Goal: Book appointment/travel/reservation

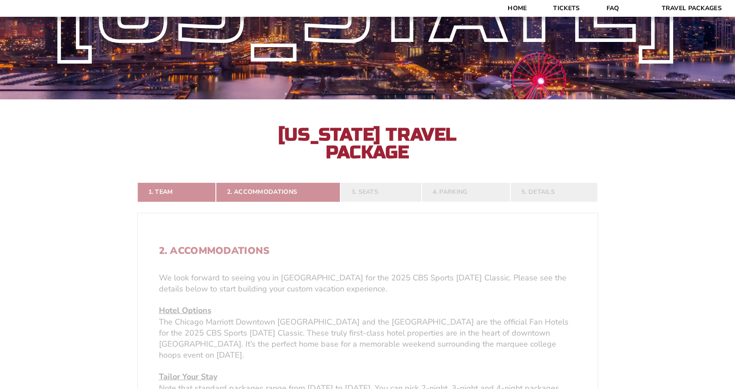
scroll to position [132, 0]
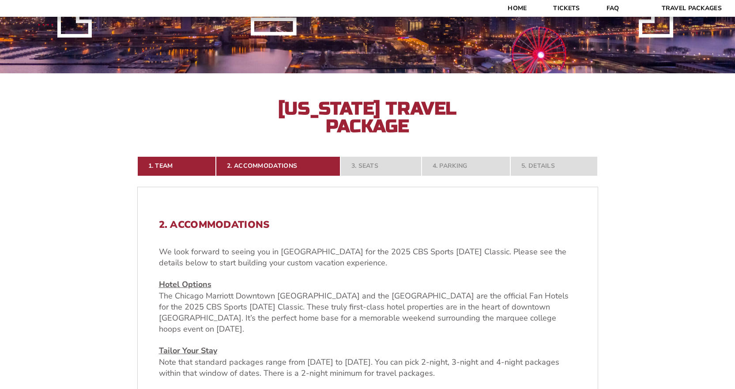
click at [395, 226] on h2 "2. Accommodations" at bounding box center [368, 224] width 418 height 11
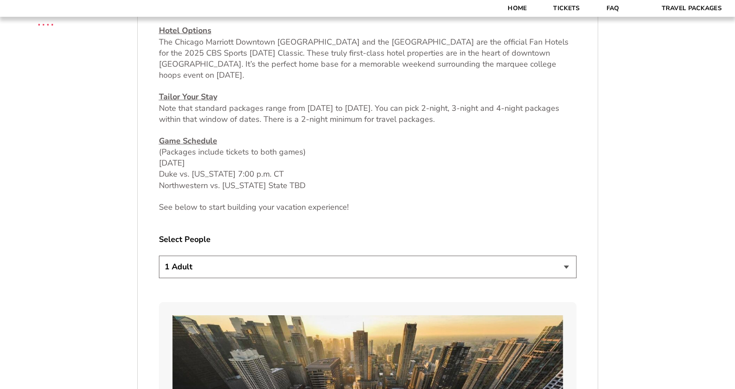
scroll to position [397, 0]
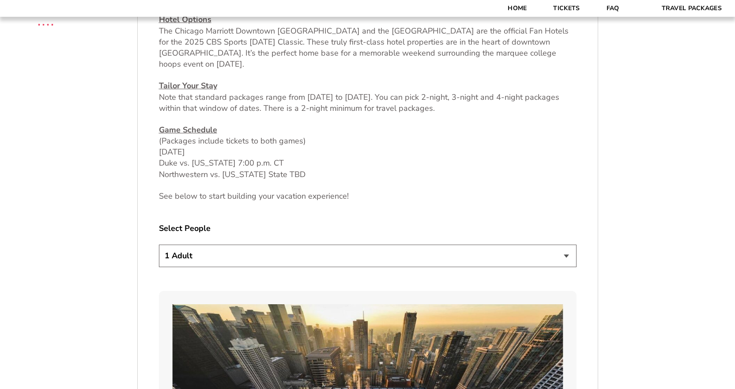
click at [384, 250] on select "1 Adult 2 Adults 3 Adults 4 Adults 2 Adults + 1 Child 2 Adults + 2 Children 2 A…" at bounding box center [368, 256] width 418 height 23
select select "2 Adults"
click at [159, 245] on select "1 Adult 2 Adults 3 Adults 4 Adults 2 Adults + 1 Child 2 Adults + 2 Children 2 A…" at bounding box center [368, 256] width 418 height 23
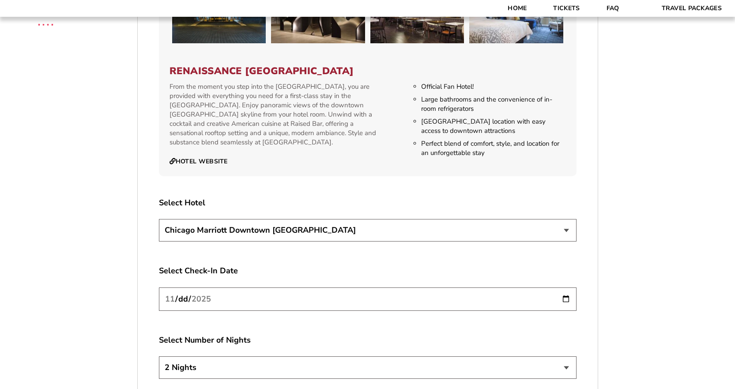
scroll to position [1457, 0]
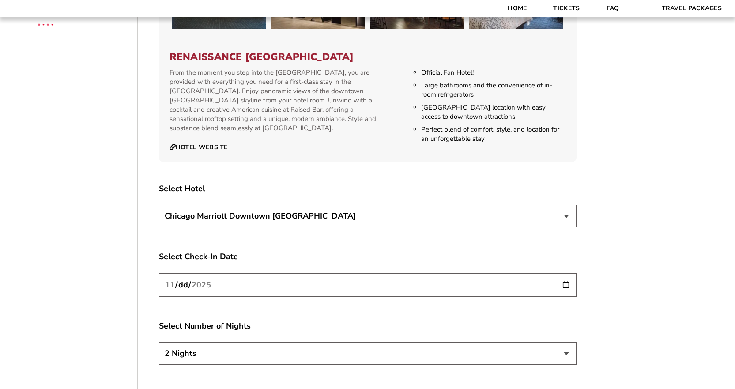
click at [568, 212] on select "[GEOGRAPHIC_DATA] [GEOGRAPHIC_DATA]" at bounding box center [368, 216] width 418 height 23
click at [562, 215] on select "[GEOGRAPHIC_DATA] [GEOGRAPHIC_DATA]" at bounding box center [368, 216] width 418 height 23
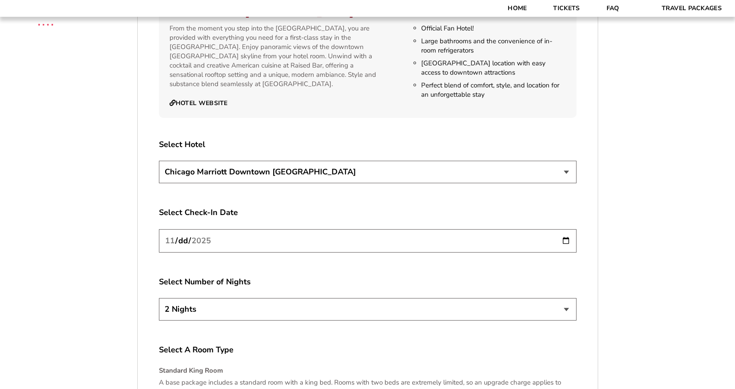
click at [566, 229] on input "[DATE]" at bounding box center [368, 240] width 418 height 23
click at [399, 304] on select "2 Nights 3 Nights 4 Nights" at bounding box center [368, 309] width 418 height 23
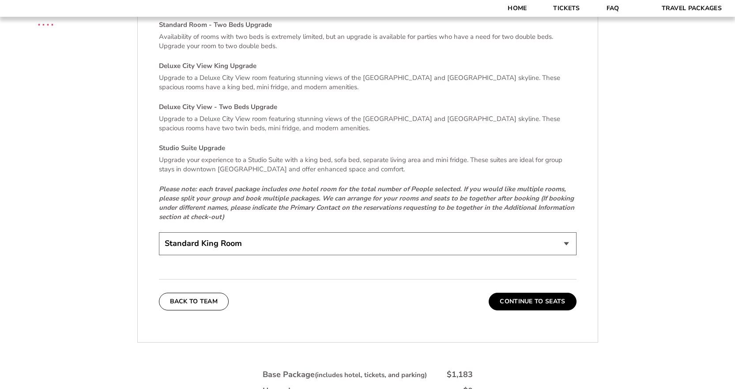
scroll to position [1898, 0]
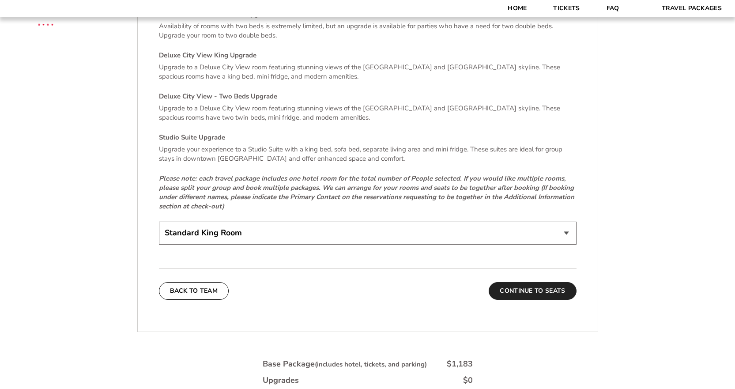
click at [551, 282] on button "Continue To Seats" at bounding box center [532, 291] width 87 height 18
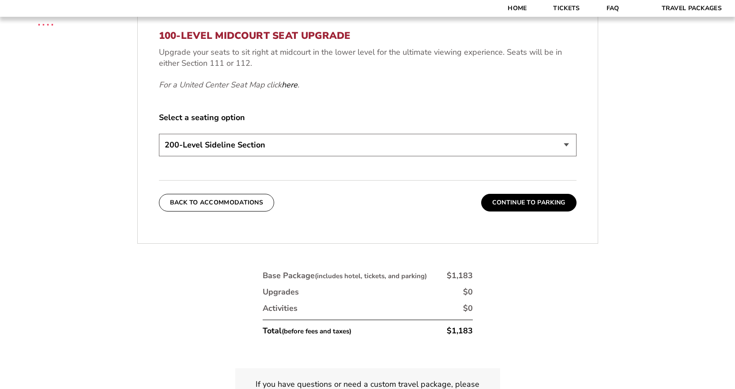
scroll to position [404, 0]
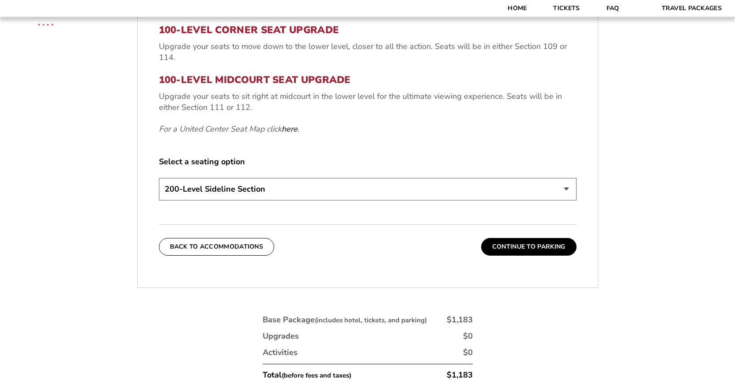
click at [408, 189] on select "200-Level Sideline Section 100-Level Corner Seat Upgrade (+$80 per person) 100-…" at bounding box center [368, 189] width 418 height 23
click at [159, 178] on select "200-Level Sideline Section 100-Level Corner Seat Upgrade (+$80 per person) 100-…" at bounding box center [368, 189] width 418 height 23
click at [403, 218] on div "3. Seats 200-Level Sideline Seat Your base package includes a ticket to both ga…" at bounding box center [368, 101] width 460 height 351
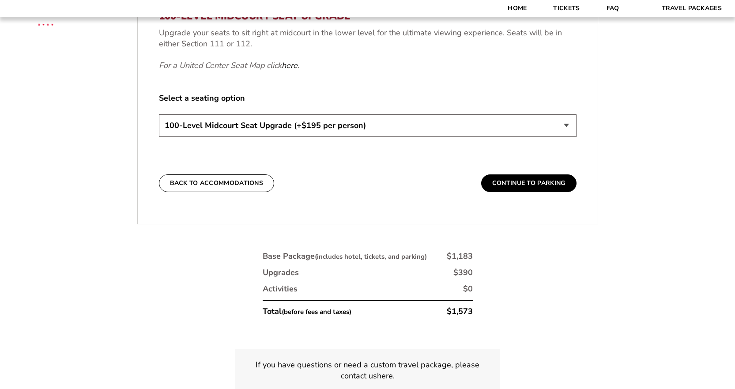
scroll to position [448, 0]
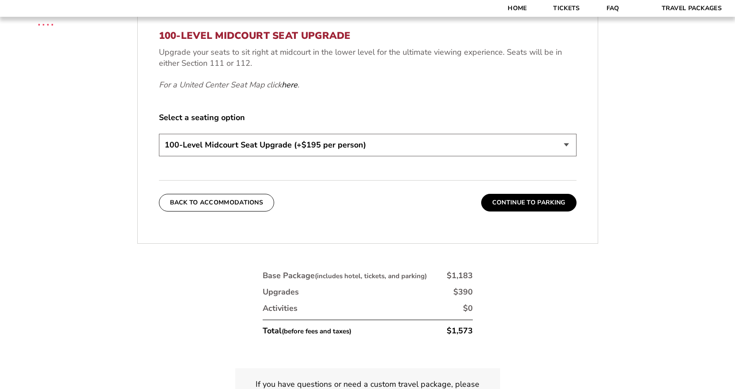
click at [389, 148] on select "200-Level Sideline Section 100-Level Corner Seat Upgrade (+$80 per person) 100-…" at bounding box center [368, 145] width 418 height 23
click at [159, 134] on select "200-Level Sideline Section 100-Level Corner Seat Upgrade (+$80 per person) 100-…" at bounding box center [368, 145] width 418 height 23
click at [384, 203] on div "Back To Accommodations Continue To Parking" at bounding box center [368, 195] width 418 height 31
click at [384, 148] on select "200-Level Sideline Section 100-Level Corner Seat Upgrade (+$80 per person) 100-…" at bounding box center [368, 145] width 418 height 23
select select "200-Level Sideline Section"
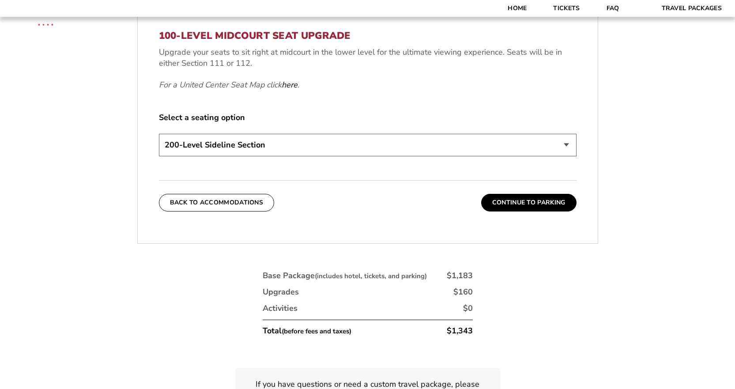
click at [159, 134] on select "200-Level Sideline Section 100-Level Corner Seat Upgrade (+$80 per person) 100-…" at bounding box center [368, 145] width 418 height 23
click at [393, 200] on div "Back To Accommodations Continue To Parking" at bounding box center [368, 195] width 418 height 31
click at [497, 203] on button "Continue To Parking" at bounding box center [528, 203] width 95 height 18
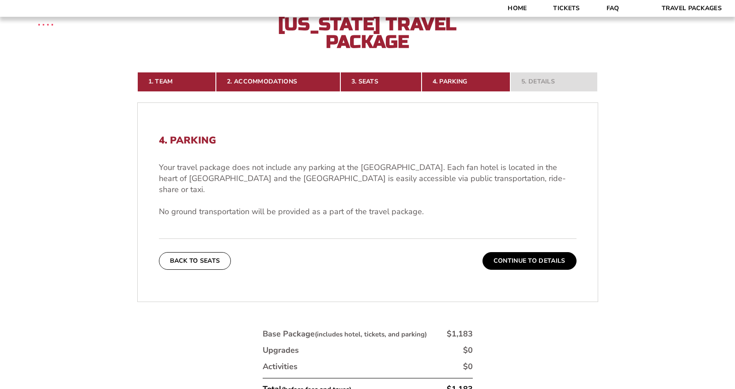
scroll to position [214, 0]
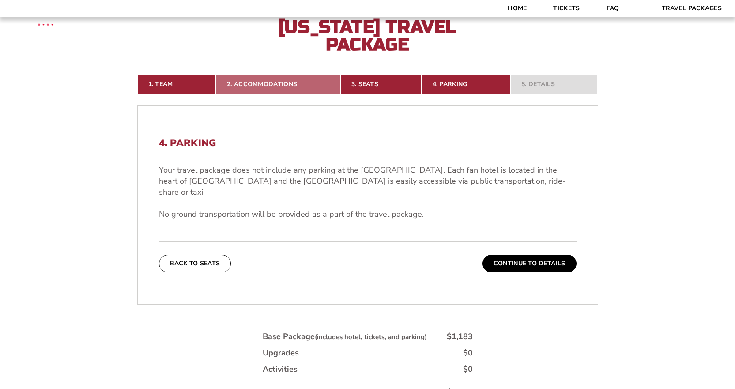
click at [277, 87] on link "2. Accommodations" at bounding box center [278, 84] width 124 height 19
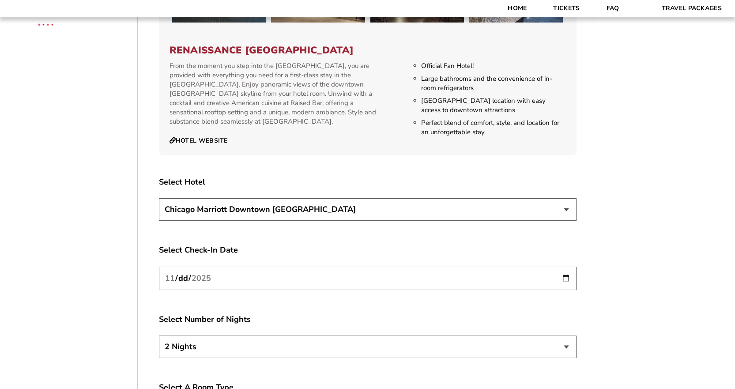
scroll to position [1464, 0]
click at [432, 203] on select "[GEOGRAPHIC_DATA] [GEOGRAPHIC_DATA]" at bounding box center [368, 209] width 418 height 23
select select "21326"
click at [159, 198] on select "[GEOGRAPHIC_DATA] [GEOGRAPHIC_DATA]" at bounding box center [368, 209] width 418 height 23
click at [563, 267] on input "[DATE]" at bounding box center [368, 277] width 418 height 23
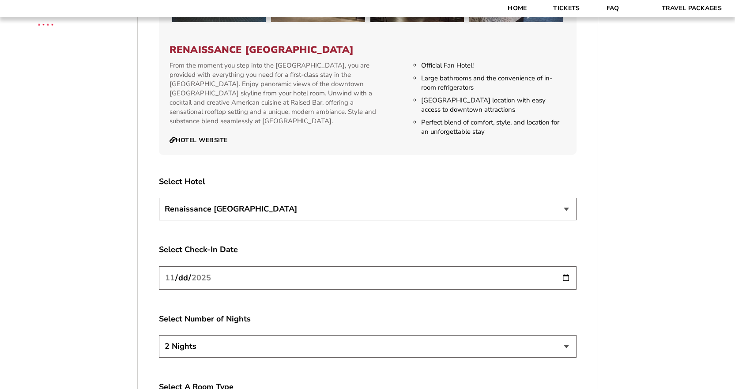
click at [563, 267] on input "[DATE]" at bounding box center [368, 277] width 418 height 23
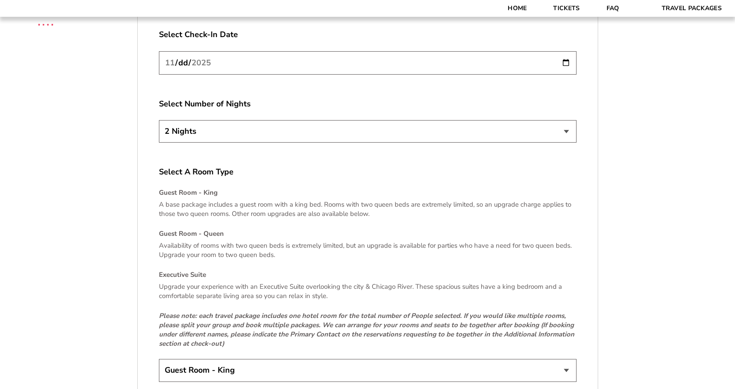
scroll to position [1861, 0]
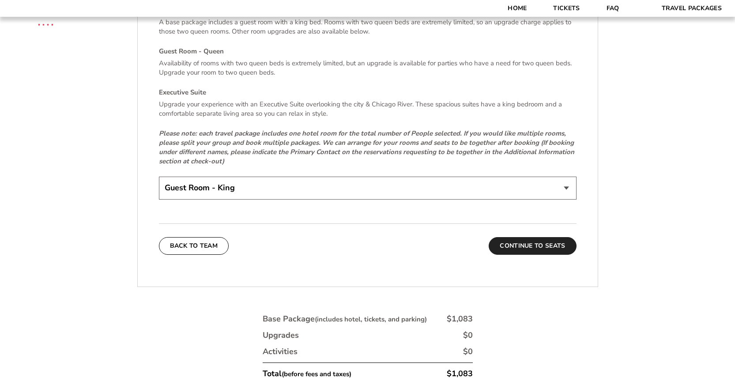
click at [521, 238] on button "Continue To Seats" at bounding box center [532, 246] width 87 height 18
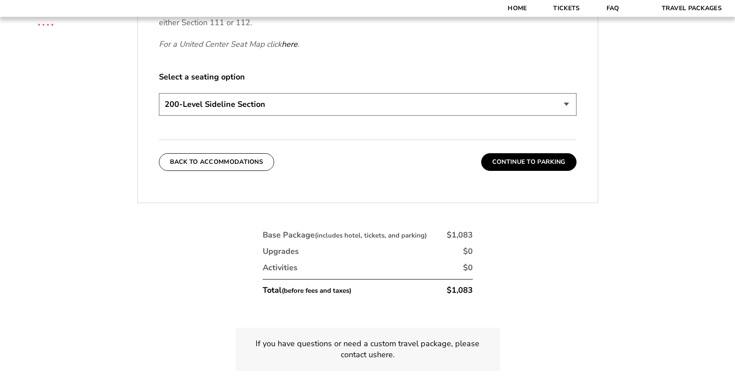
scroll to position [493, 0]
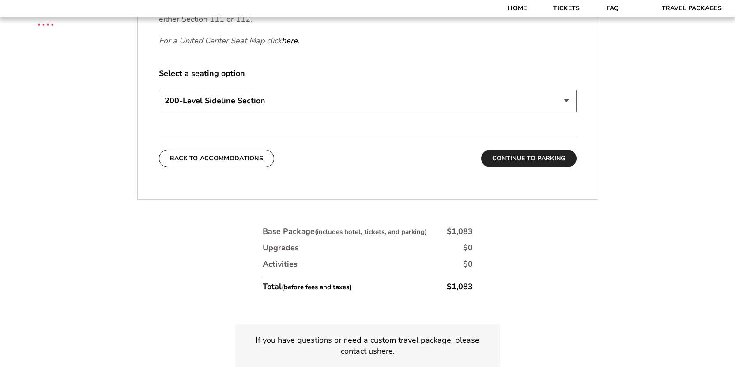
click at [522, 161] on button "Continue To Parking" at bounding box center [528, 159] width 95 height 18
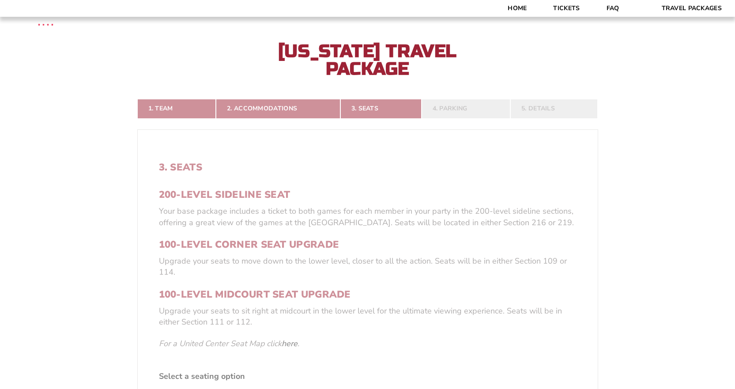
scroll to position [184, 0]
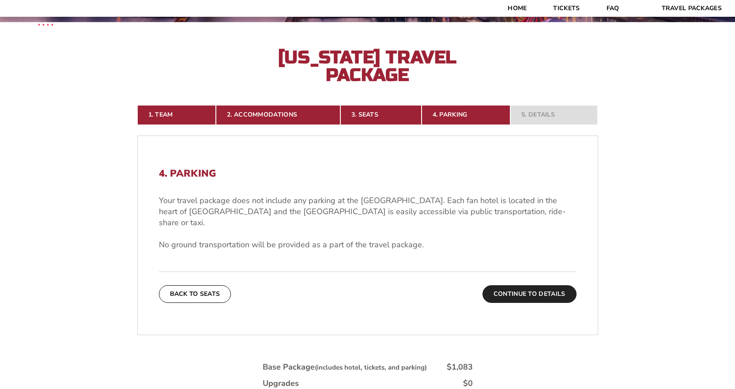
click at [507, 285] on button "Continue To Details" at bounding box center [529, 294] width 94 height 18
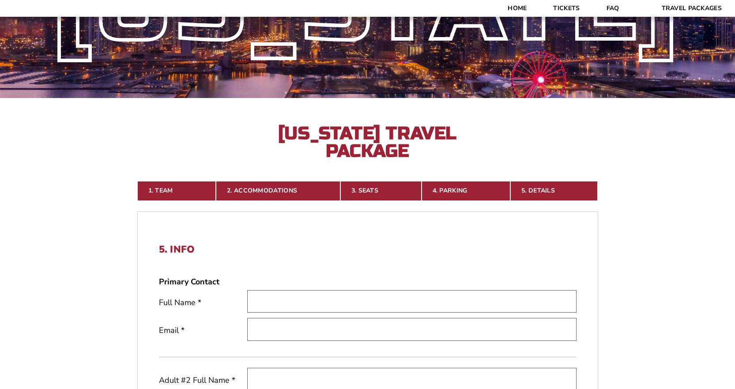
scroll to position [95, 0]
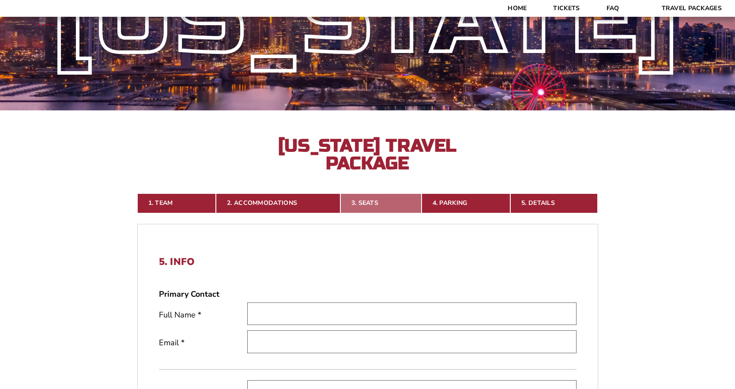
click at [377, 196] on link "3. Seats" at bounding box center [380, 202] width 81 height 19
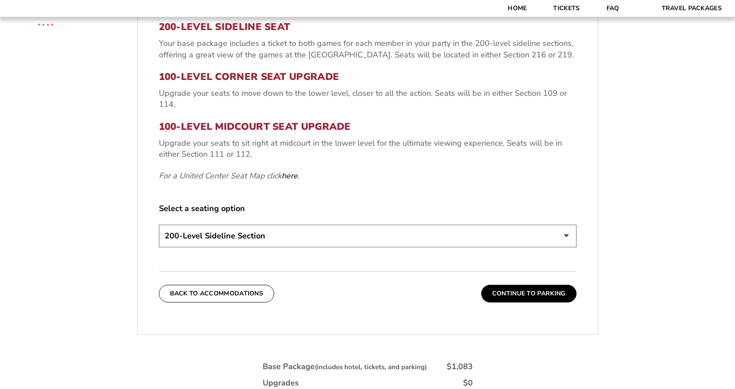
scroll to position [360, 0]
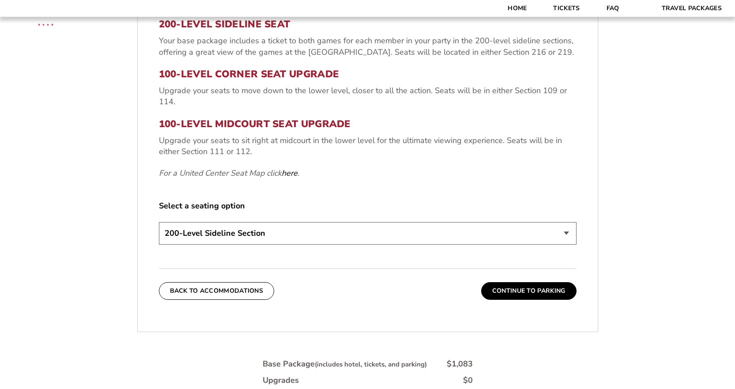
click at [434, 234] on select "200-Level Sideline Section 100-Level Corner Seat Upgrade (+$80 per person) 100-…" at bounding box center [368, 233] width 418 height 23
click at [159, 222] on select "200-Level Sideline Section 100-Level Corner Seat Upgrade (+$80 per person) 100-…" at bounding box center [368, 233] width 418 height 23
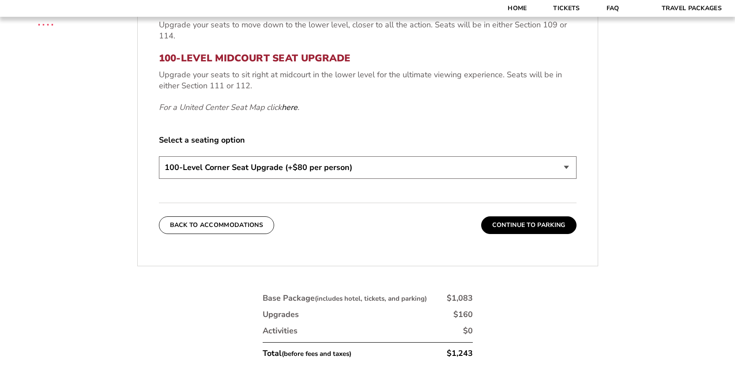
scroll to position [404, 0]
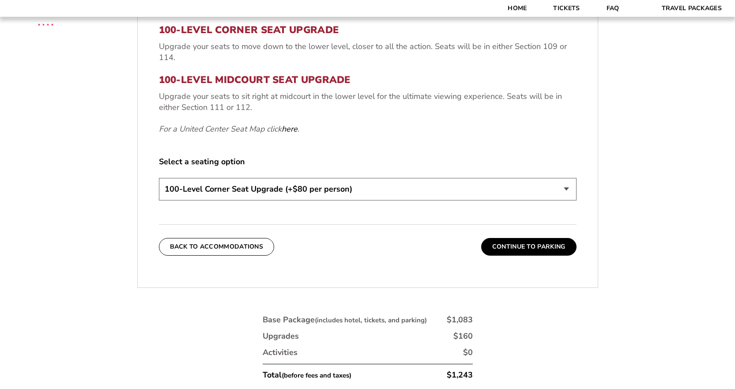
click at [429, 191] on select "200-Level Sideline Section 100-Level Corner Seat Upgrade (+$80 per person) 100-…" at bounding box center [368, 189] width 418 height 23
click at [159, 178] on select "200-Level Sideline Section 100-Level Corner Seat Upgrade (+$80 per person) 100-…" at bounding box center [368, 189] width 418 height 23
click at [405, 194] on select "200-Level Sideline Section 100-Level Corner Seat Upgrade (+$80 per person) 100-…" at bounding box center [368, 189] width 418 height 23
select select "100-Level Corner Seat Upgrade"
click at [159, 178] on select "200-Level Sideline Section 100-Level Corner Seat Upgrade (+$80 per person) 100-…" at bounding box center [368, 189] width 418 height 23
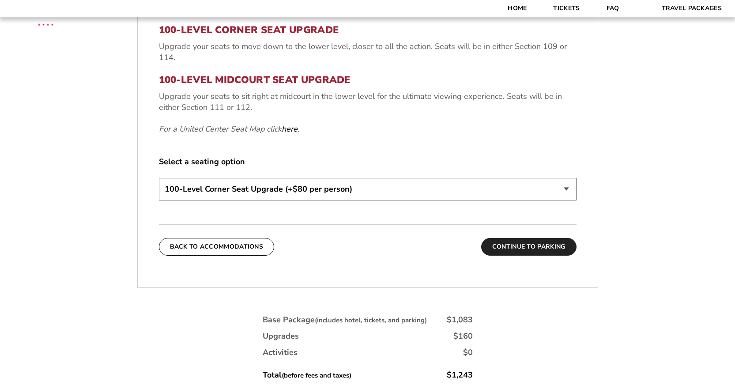
click at [505, 242] on button "Continue To Parking" at bounding box center [528, 247] width 95 height 18
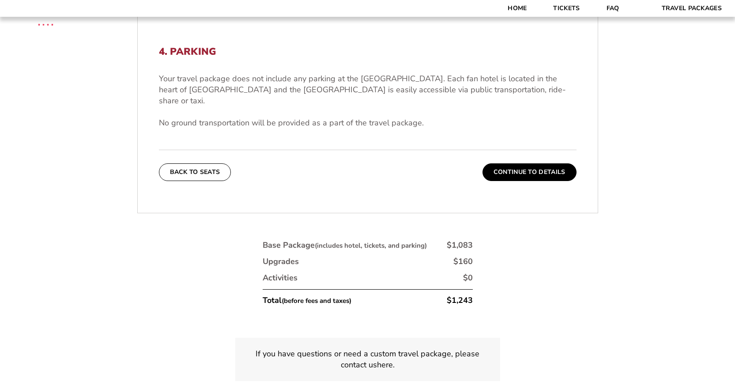
scroll to position [316, 0]
